Goal: Task Accomplishment & Management: Use online tool/utility

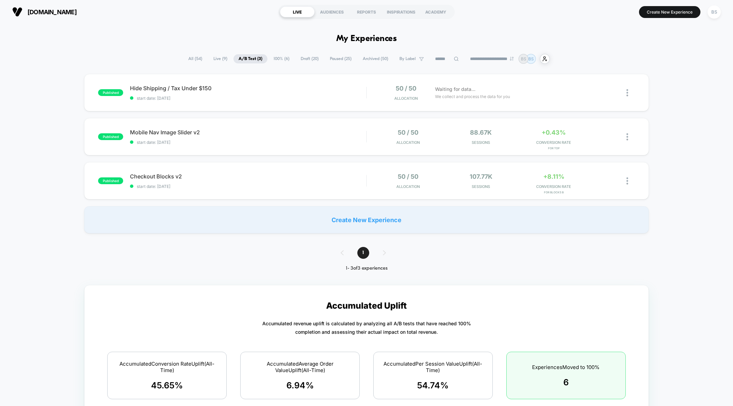
scroll to position [151, 0]
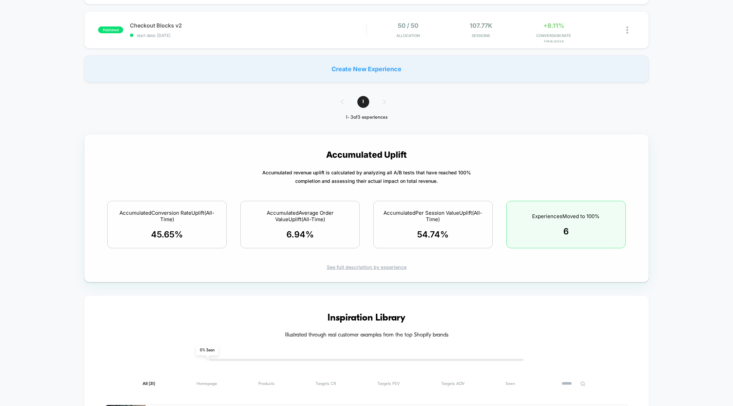
click at [323, 222] on span "Accumulated Average Order Value Uplift (All-Time)" at bounding box center [300, 216] width 102 height 13
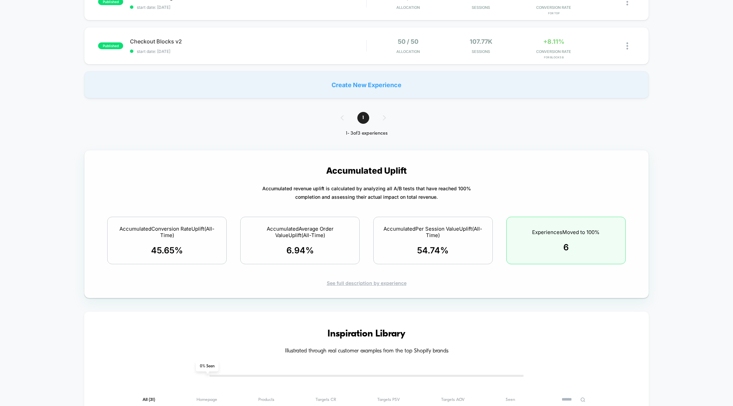
scroll to position [0, 0]
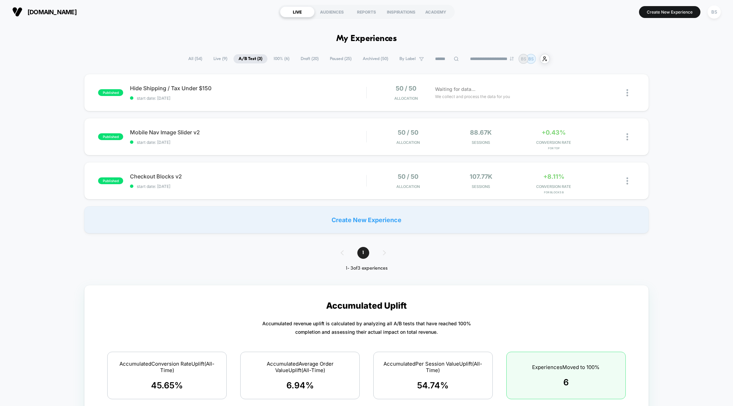
click at [269, 59] on span "100% ( 6 )" at bounding box center [282, 58] width 26 height 9
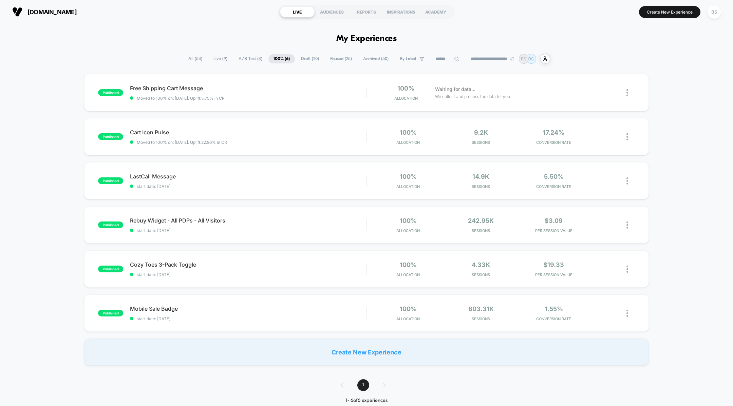
click at [256, 57] on span "A/B Test ( 3 )" at bounding box center [251, 58] width 34 height 9
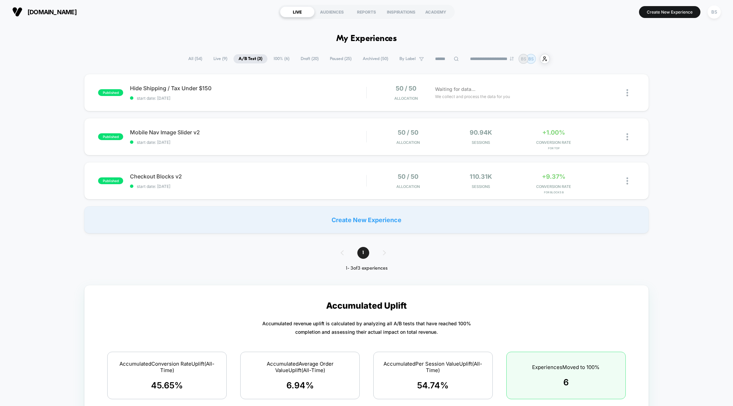
click at [213, 58] on span "Live ( 9 )" at bounding box center [220, 58] width 24 height 9
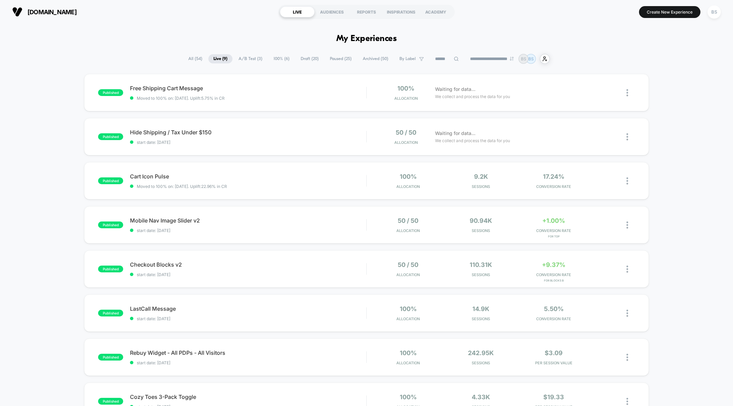
click at [238, 57] on span "A/B Test ( 3 )" at bounding box center [251, 58] width 34 height 9
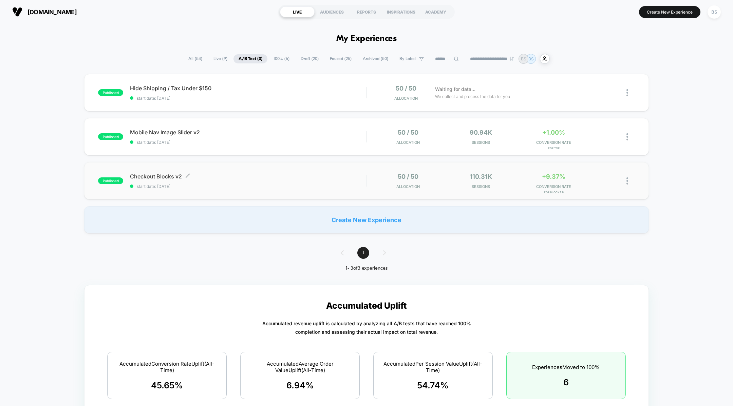
click at [292, 177] on span "Checkout Blocks v2 Click to edit experience details" at bounding box center [248, 176] width 236 height 7
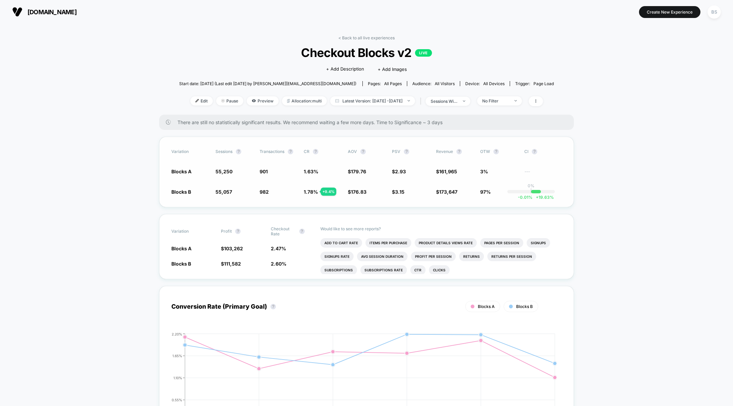
click at [312, 193] on span "1.78 %" at bounding box center [311, 192] width 14 height 6
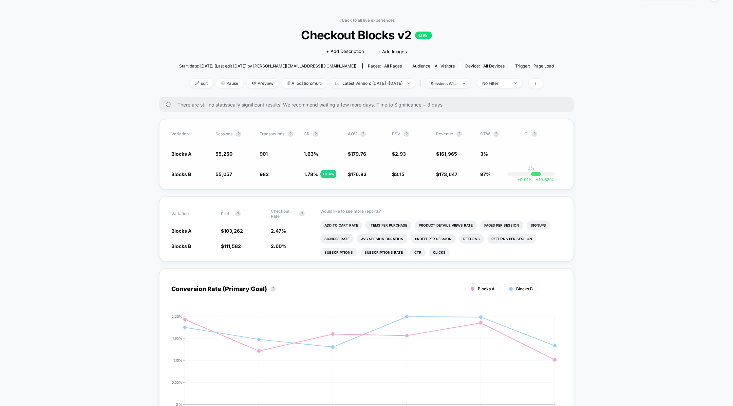
scroll to position [21, 0]
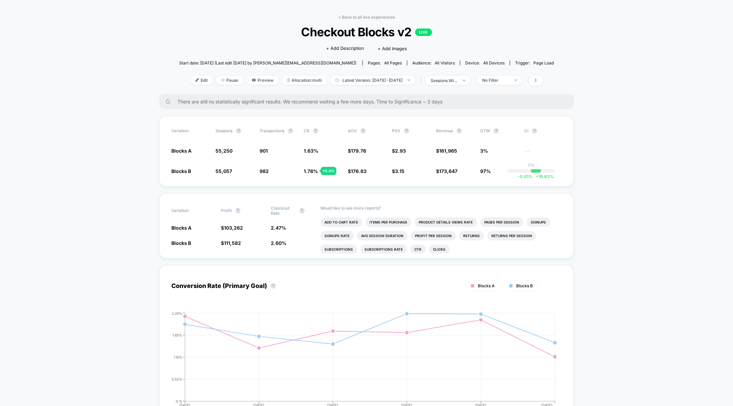
click at [354, 16] on link "< Back to all live experiences" at bounding box center [367, 17] width 56 height 5
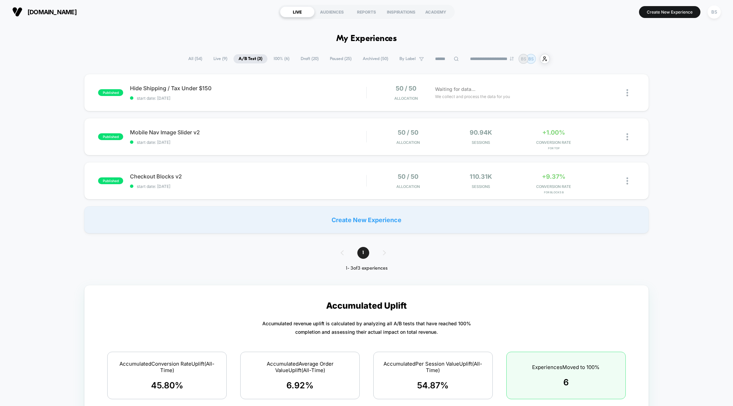
click at [216, 59] on span "Live ( 9 )" at bounding box center [220, 58] width 24 height 9
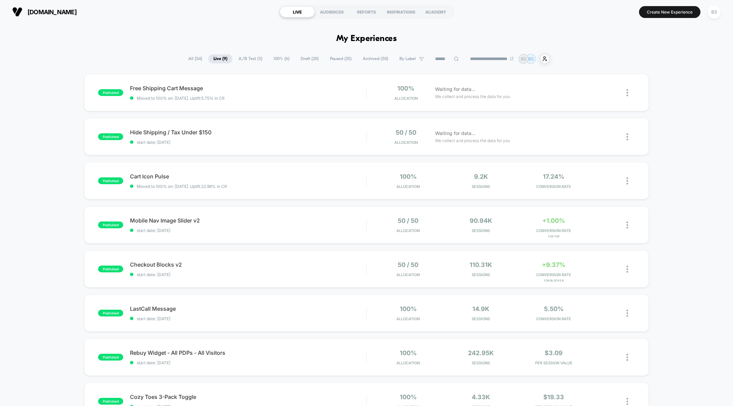
click at [195, 57] on span "All ( 54 )" at bounding box center [195, 58] width 24 height 9
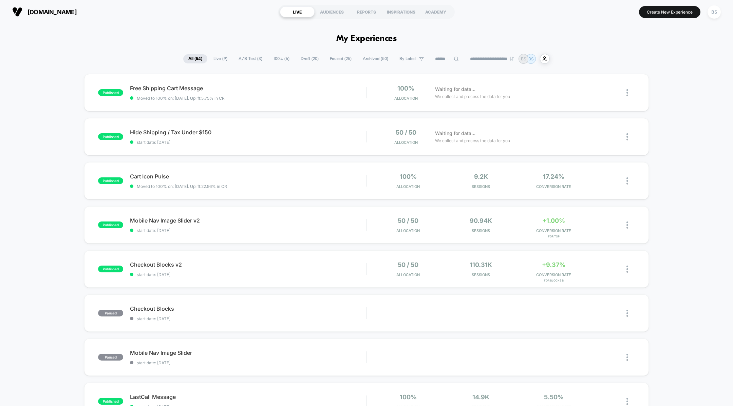
click at [308, 57] on span "Draft ( 20 )" at bounding box center [310, 58] width 28 height 9
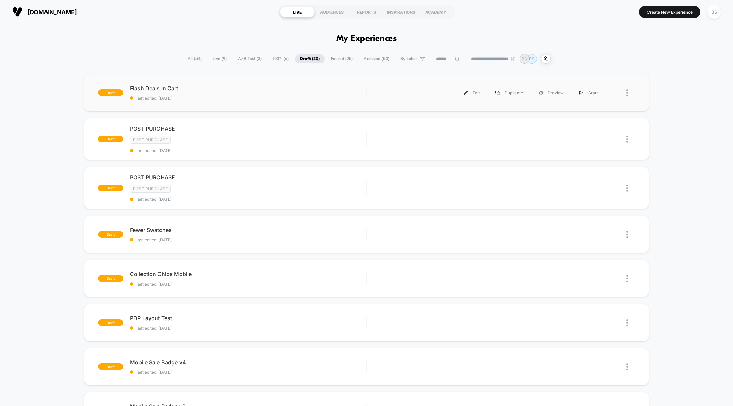
click at [245, 104] on div "draft Flash Deals In Cart last edited: [DATE] Edit Duplicate Preview Start" at bounding box center [366, 92] width 565 height 37
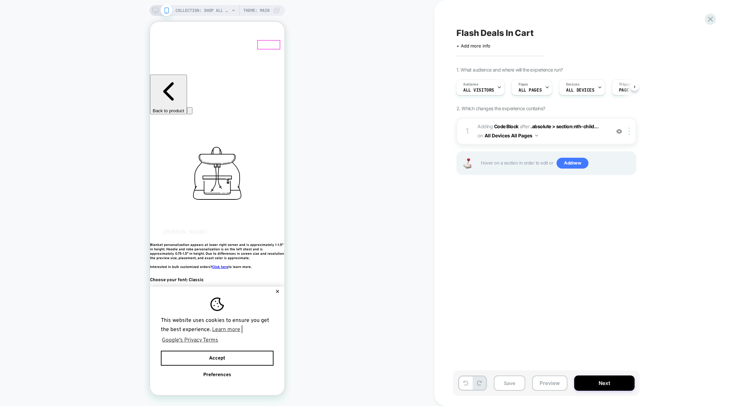
click at [282, 287] on div "This website uses cookies to ensure you get the best experience. Learn more | G…" at bounding box center [217, 341] width 134 height 109
click at [285, 286] on div at bounding box center [217, 208] width 136 height 375
click at [281, 290] on button "✕" at bounding box center [277, 292] width 8 height 5
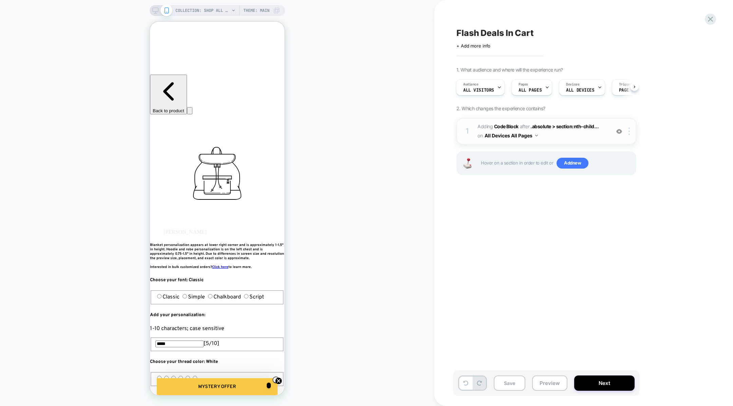
click at [550, 134] on span "Adding Code Block AFTER .absolute > section:nth-child... .absolute > section:nt…" at bounding box center [542, 131] width 129 height 18
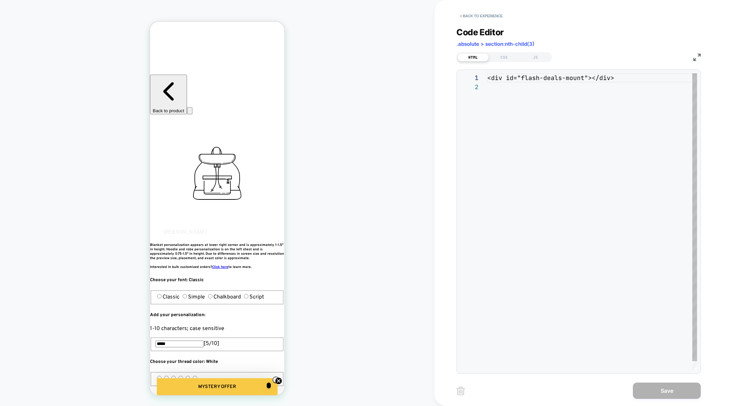
scroll to position [9, 0]
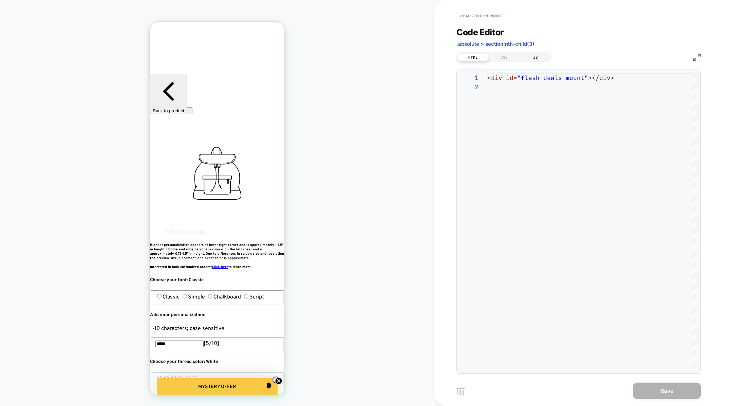
click at [532, 55] on div "JS" at bounding box center [535, 57] width 31 height 8
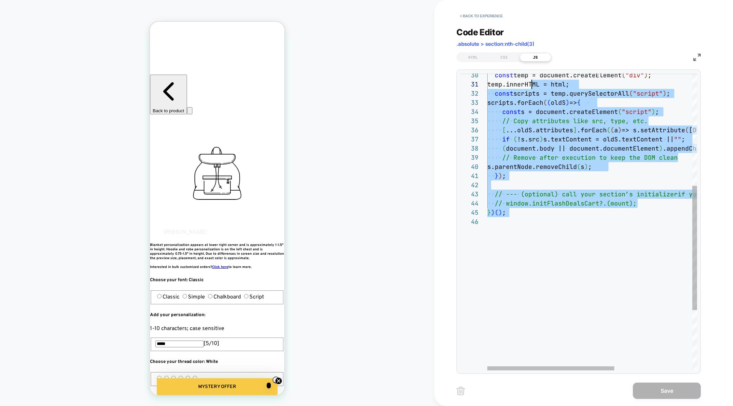
scroll to position [0, 0]
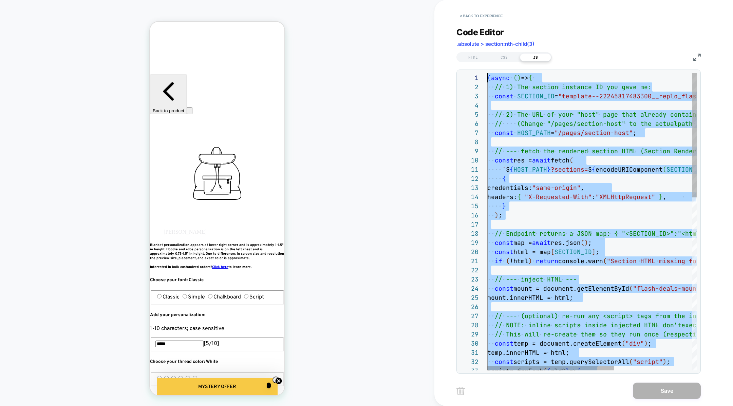
drag, startPoint x: 544, startPoint y: 230, endPoint x: 517, endPoint y: -12, distance: 242.6
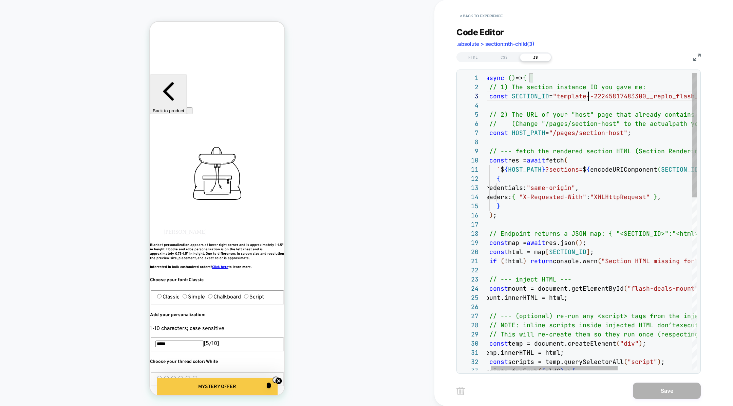
scroll to position [18, 106]
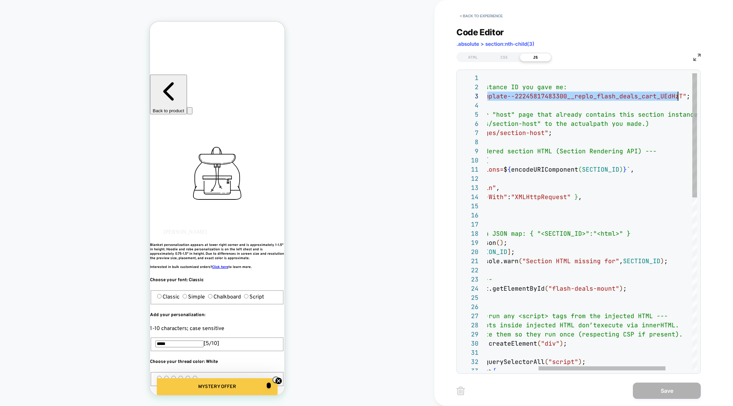
scroll to position [18, 282]
drag, startPoint x: 562, startPoint y: 97, endPoint x: 686, endPoint y: 97, distance: 123.3
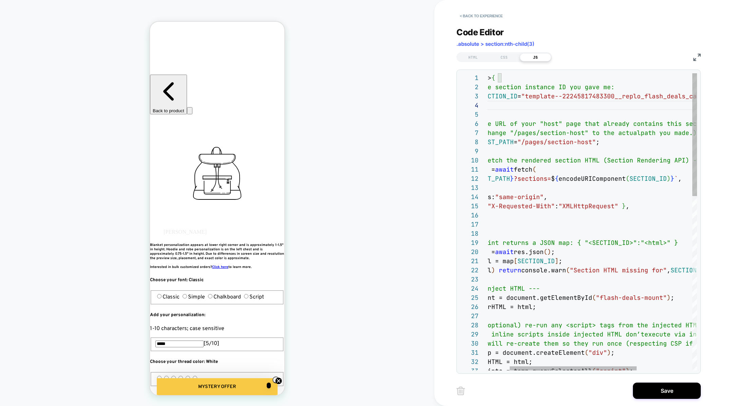
type textarea "**********"
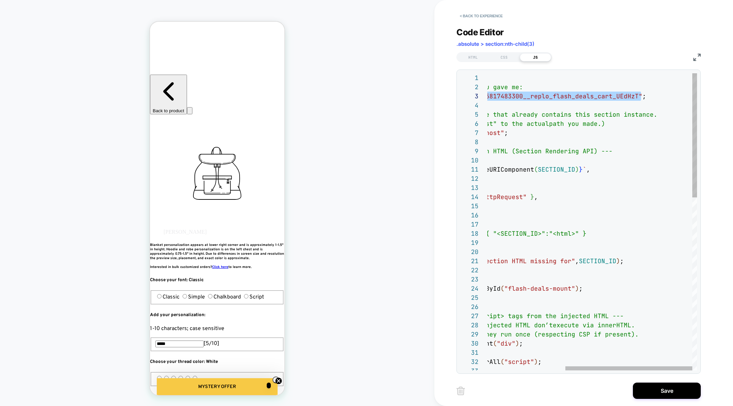
scroll to position [37, 249]
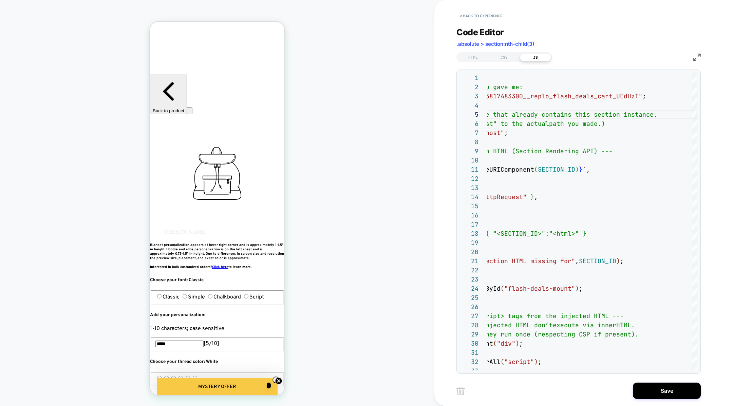
click at [672, 399] on div "Save" at bounding box center [579, 391] width 244 height 17
click at [671, 391] on button "Save" at bounding box center [667, 391] width 68 height 16
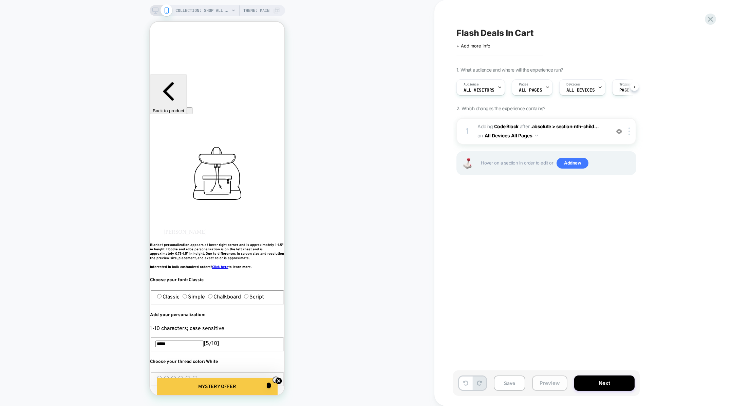
scroll to position [0, 0]
click at [551, 383] on button "Preview" at bounding box center [549, 383] width 35 height 15
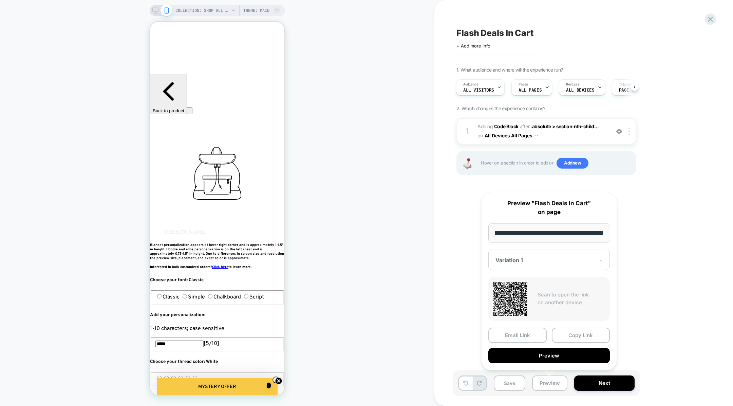
scroll to position [0, 0]
click at [488, 134] on button "All Devices All Pages" at bounding box center [511, 136] width 53 height 10
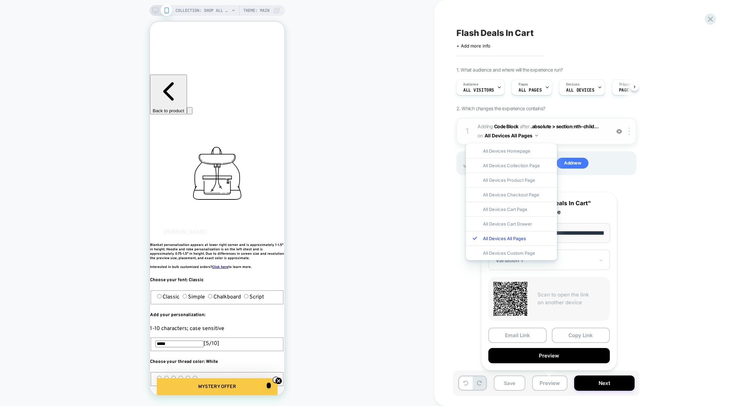
click at [470, 127] on div "1" at bounding box center [467, 132] width 7 height 14
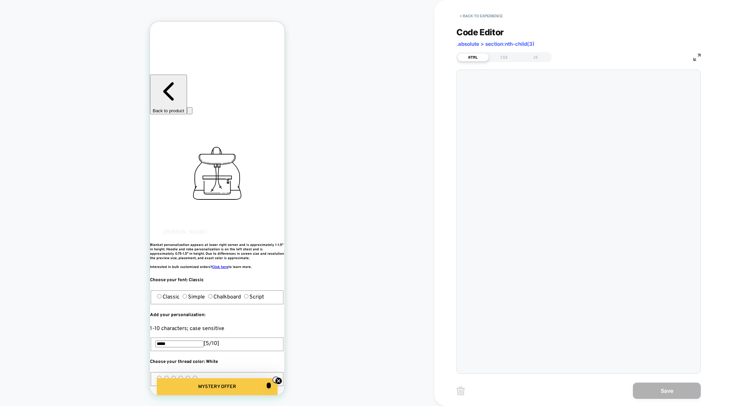
scroll to position [9, 0]
click at [534, 52] on div "HTML CSS JS" at bounding box center [504, 57] width 95 height 10
click at [536, 59] on div "JS" at bounding box center [535, 57] width 31 height 8
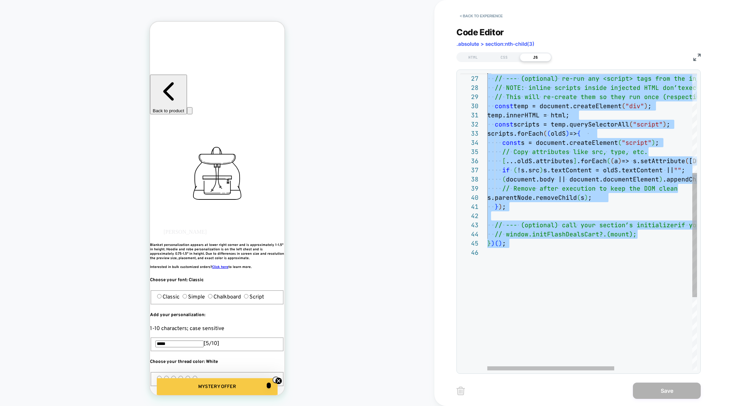
scroll to position [0, 0]
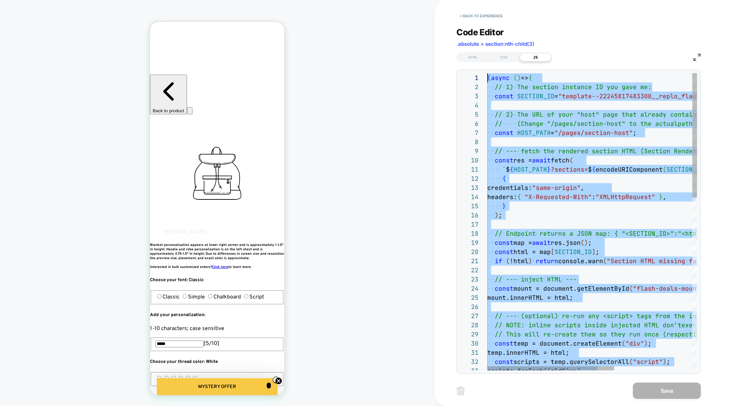
drag, startPoint x: 541, startPoint y: 315, endPoint x: 505, endPoint y: -26, distance: 343.8
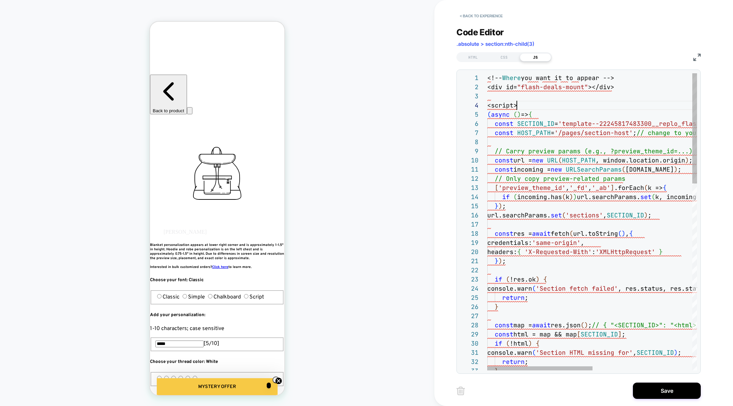
scroll to position [28, 29]
drag, startPoint x: 520, startPoint y: 103, endPoint x: 480, endPoint y: 104, distance: 40.4
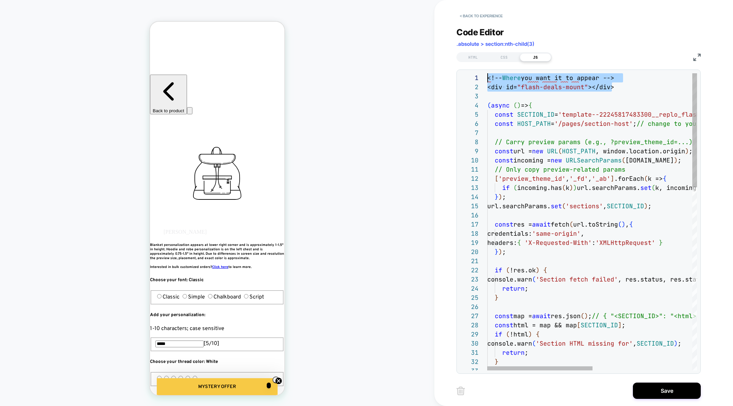
scroll to position [0, 0]
drag, startPoint x: 633, startPoint y: 91, endPoint x: 467, endPoint y: 66, distance: 168.3
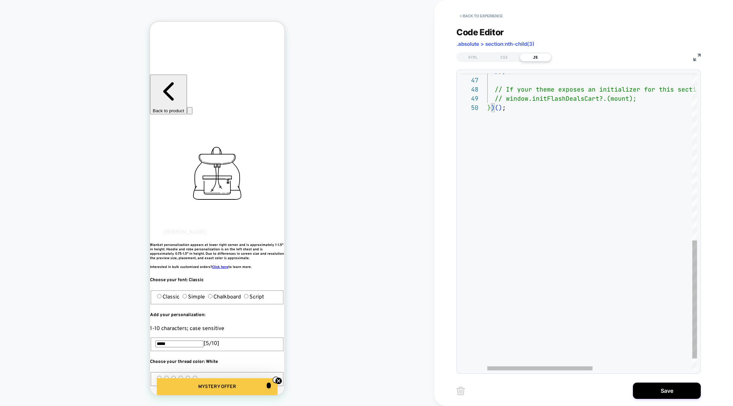
type textarea "**********"
click at [545, 163] on div "} ) ; // If your theme exposes an initializer for this s ection, call it here: …" at bounding box center [692, 27] width 408 height 747
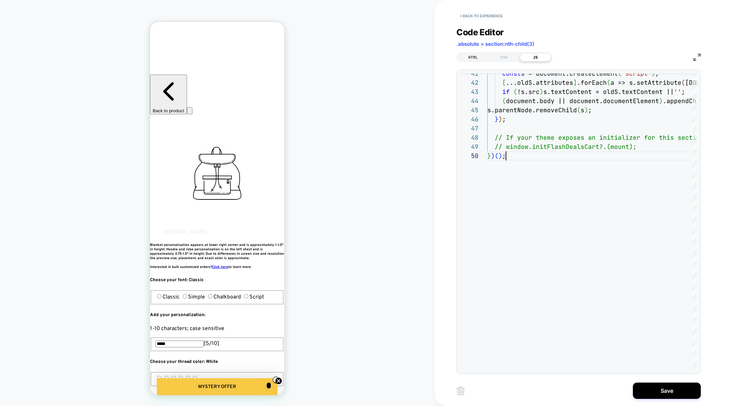
click at [472, 60] on div "HTML" at bounding box center [473, 57] width 31 height 8
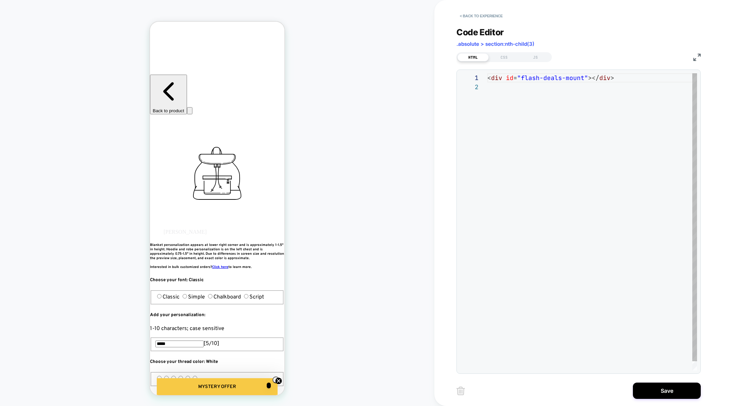
scroll to position [9, 0]
click at [544, 59] on div "JS" at bounding box center [535, 57] width 31 height 8
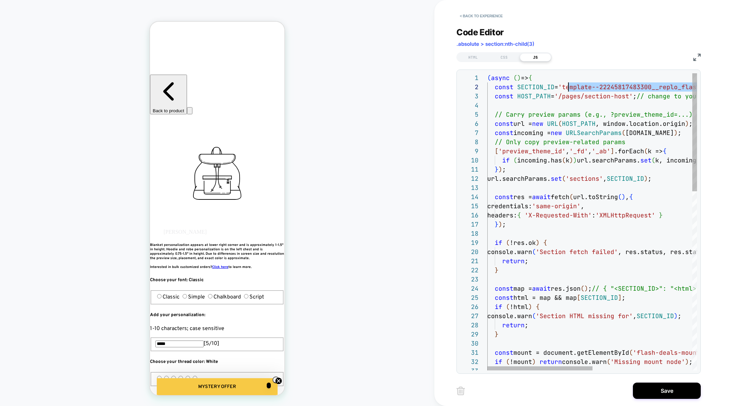
drag, startPoint x: 689, startPoint y: 87, endPoint x: 569, endPoint y: 91, distance: 119.9
type textarea "**********"
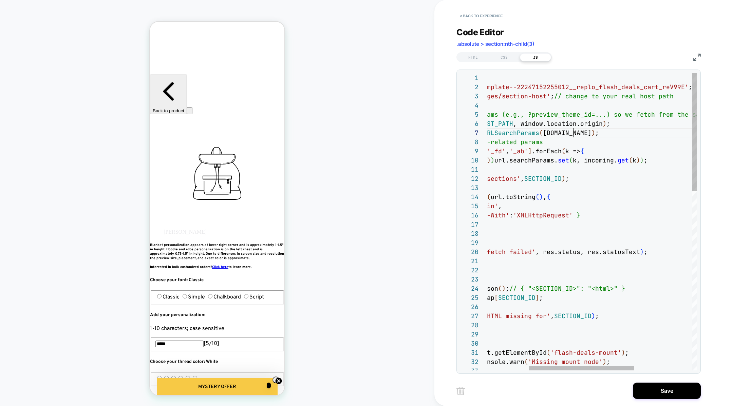
scroll to position [55, 168]
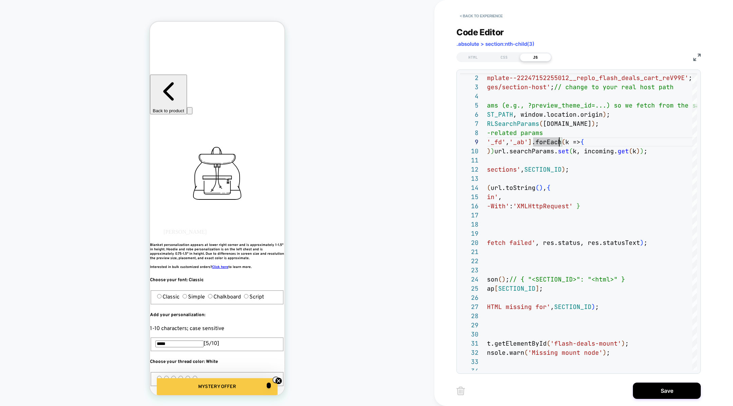
scroll to position [59, 0]
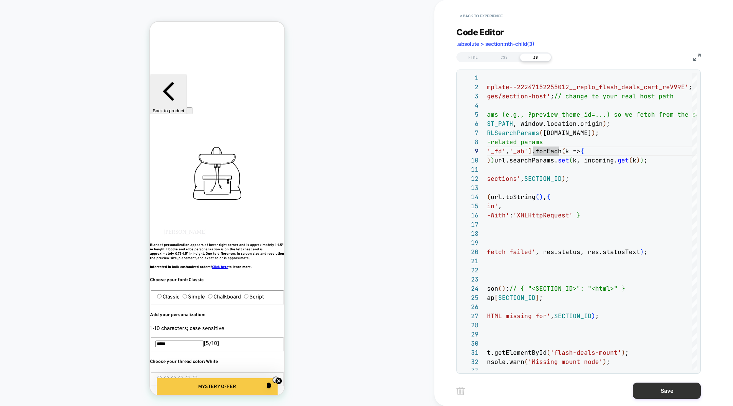
click at [659, 394] on button "Save" at bounding box center [667, 391] width 68 height 16
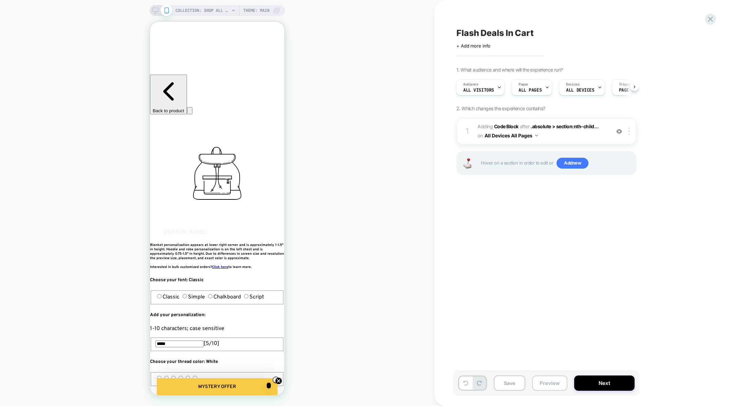
click at [553, 391] on button "Preview" at bounding box center [549, 383] width 35 height 15
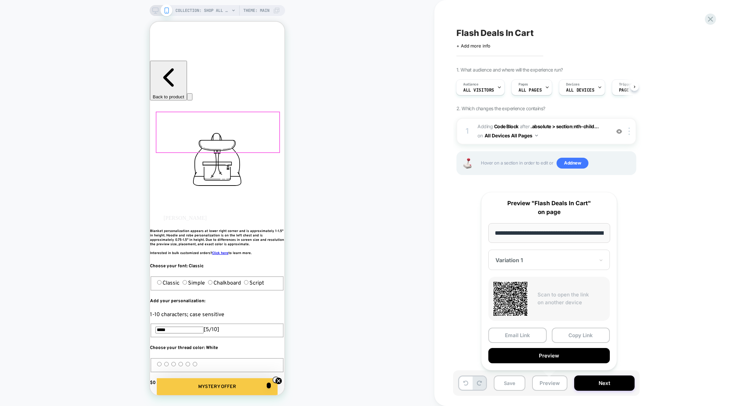
scroll to position [14, 0]
click at [572, 331] on button "Copy Link" at bounding box center [581, 335] width 58 height 15
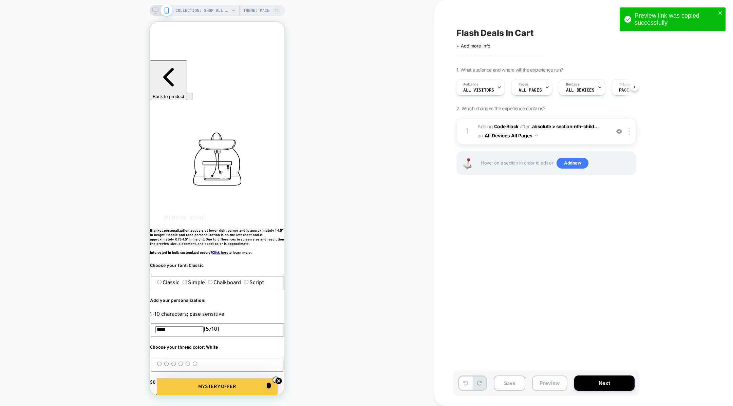
click at [553, 383] on button "Preview" at bounding box center [549, 383] width 35 height 15
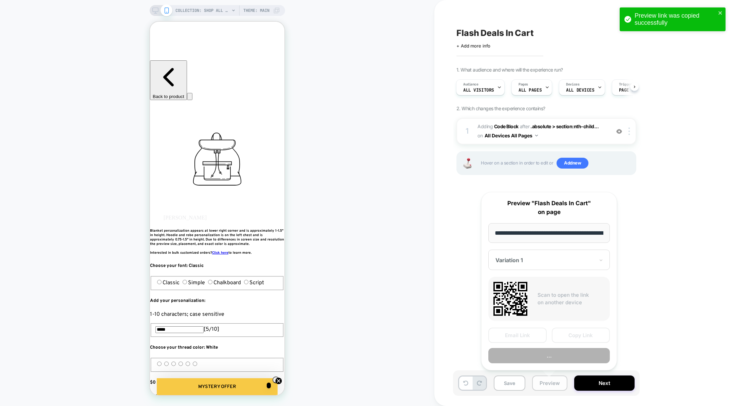
scroll to position [0, 45]
click at [568, 333] on button "Copy Link" at bounding box center [581, 335] width 58 height 15
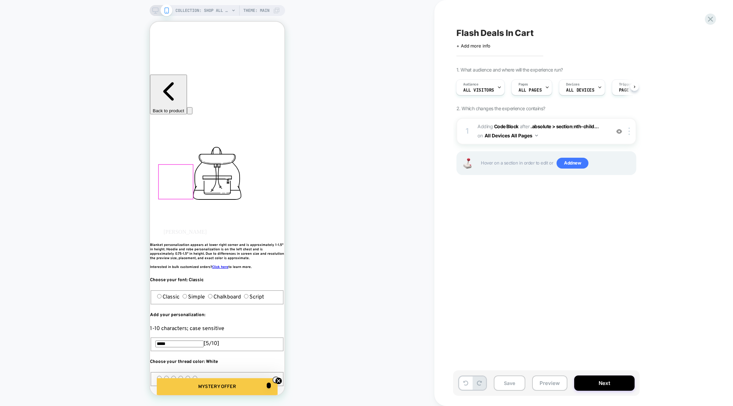
scroll to position [6, 0]
